Goal: Find specific page/section: Find specific page/section

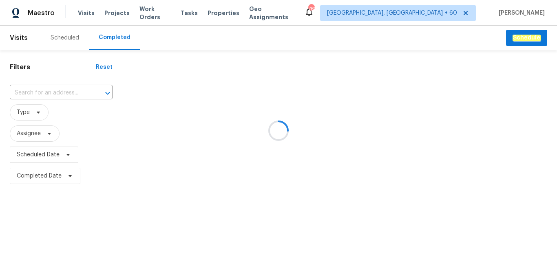
click at [38, 90] on div at bounding box center [278, 130] width 557 height 261
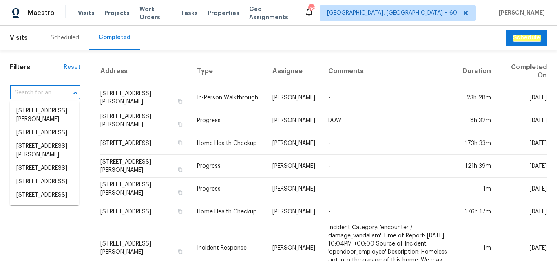
click at [38, 90] on input "text" at bounding box center [34, 93] width 48 height 13
paste input "[STREET_ADDRESS][PERSON_NAME]"
type input "[STREET_ADDRESS][PERSON_NAME]"
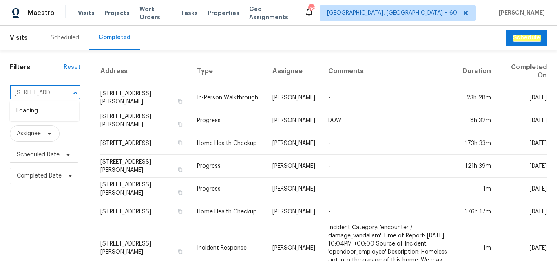
scroll to position [0, 64]
click at [42, 116] on li "[STREET_ADDRESS][PERSON_NAME]" at bounding box center [44, 115] width 69 height 22
click at [46, 92] on input "text" at bounding box center [34, 93] width 48 height 13
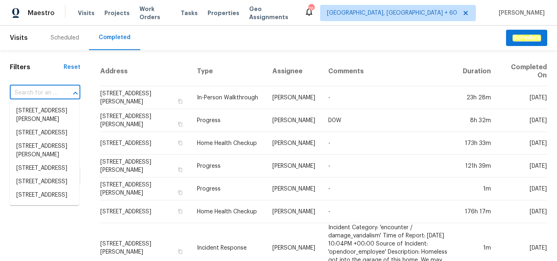
paste input "[STREET_ADDRESS][PERSON_NAME]"
type input "[STREET_ADDRESS][PERSON_NAME]"
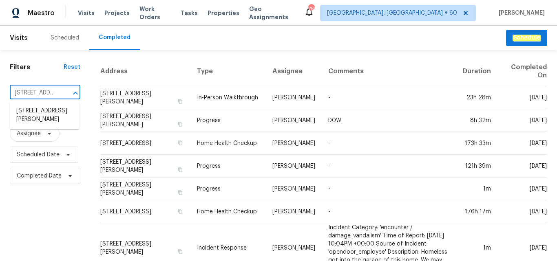
scroll to position [0, 64]
click at [42, 115] on li "[STREET_ADDRESS][PERSON_NAME]" at bounding box center [44, 115] width 69 height 22
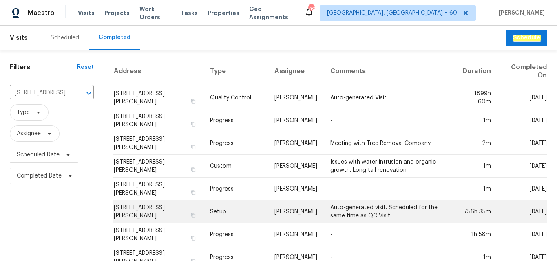
click at [226, 211] on td "Setup" at bounding box center [235, 212] width 64 height 23
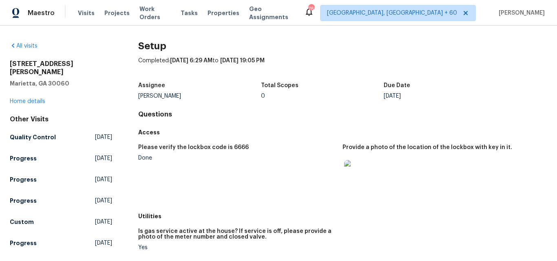
click at [331, 113] on h4 "Questions" at bounding box center [342, 114] width 409 height 8
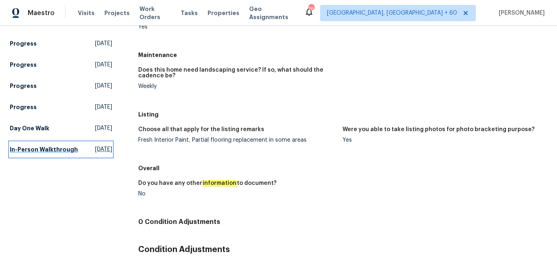
click at [24, 146] on h5 "In-Person Walkthrough" at bounding box center [44, 150] width 68 height 8
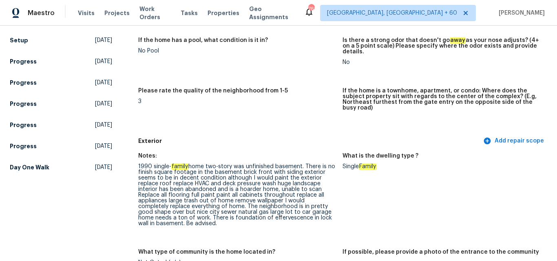
scroll to position [204, 0]
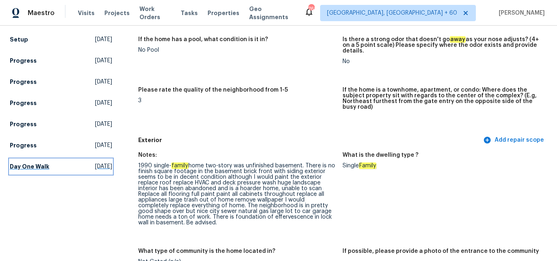
click at [42, 163] on h5 "Day One Walk" at bounding box center [30, 167] width 40 height 8
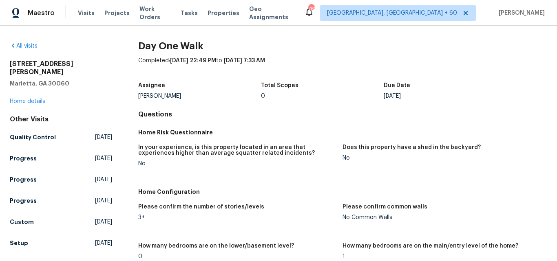
scroll to position [1422, 0]
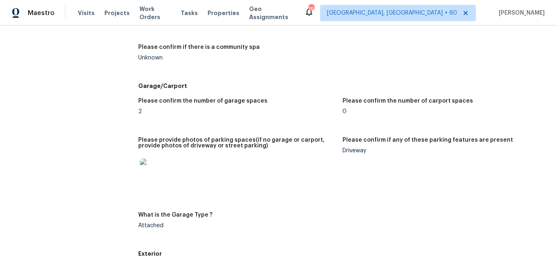
click at [370, 73] on div "Please confirm if there is a private pool at this property No Please confirm if…" at bounding box center [342, 19] width 409 height 117
click at [404, 121] on figure "Please confirm the number of carport spaces 0" at bounding box center [444, 112] width 205 height 29
